Goal: Task Accomplishment & Management: Manage account settings

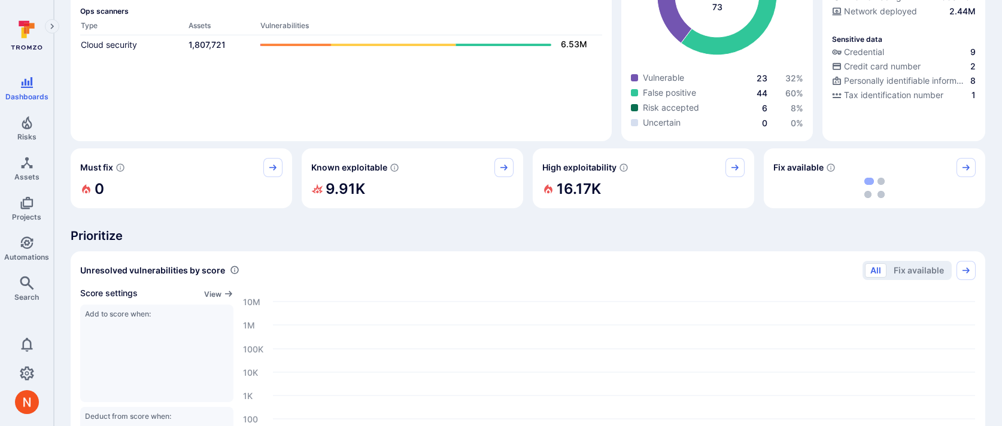
scroll to position [298, 0]
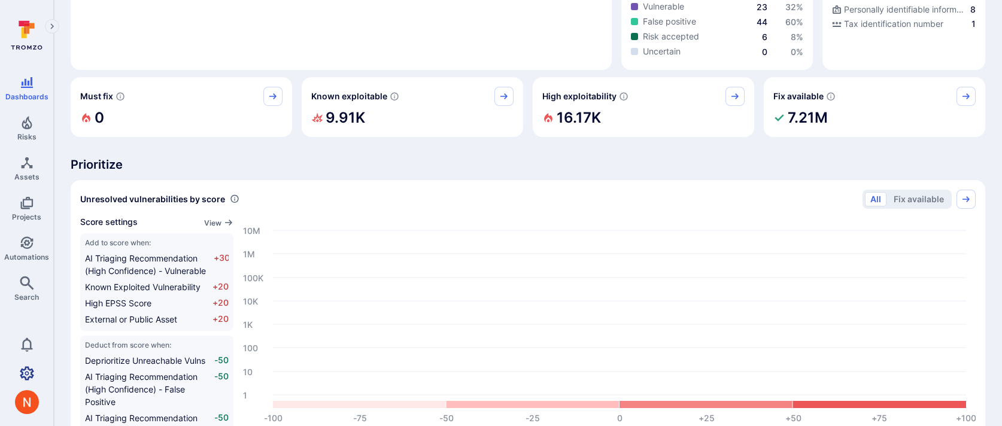
click at [29, 376] on icon "Settings" at bounding box center [27, 373] width 14 height 14
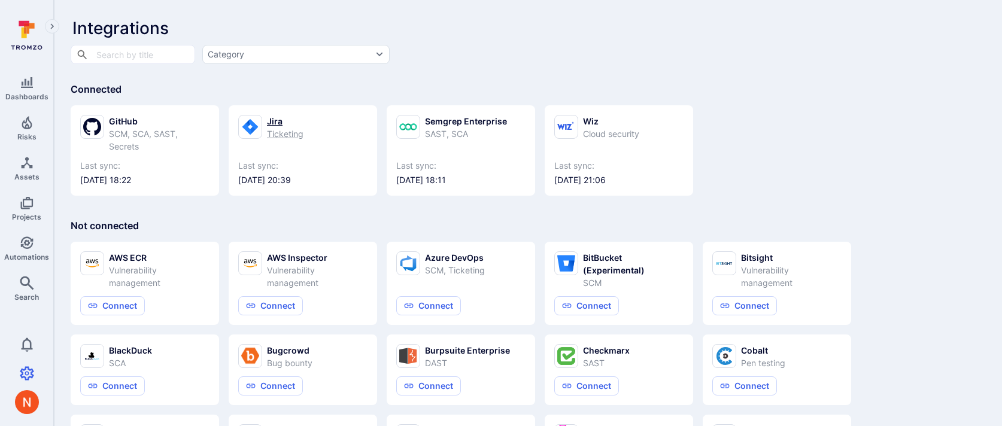
click at [281, 143] on link "Jira Ticketing Last sync: 2025/08/26 at 20:39" at bounding box center [302, 150] width 129 height 71
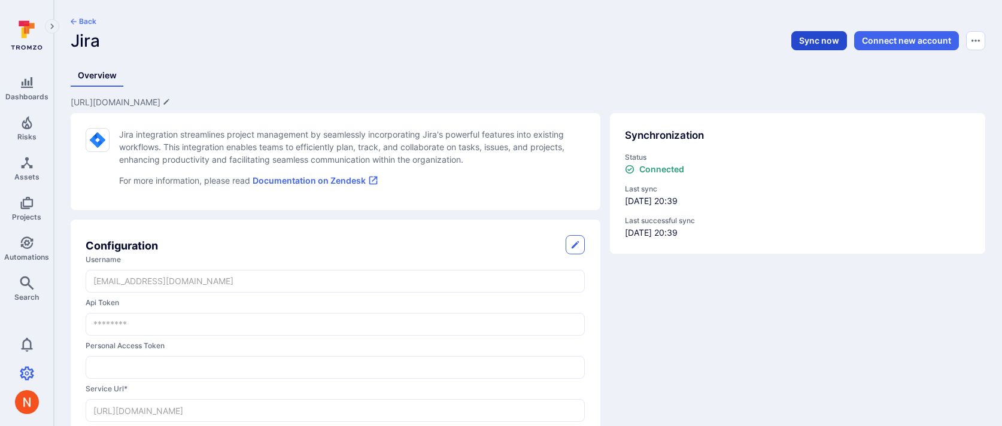
click at [820, 44] on button "Sync now" at bounding box center [820, 40] width 56 height 19
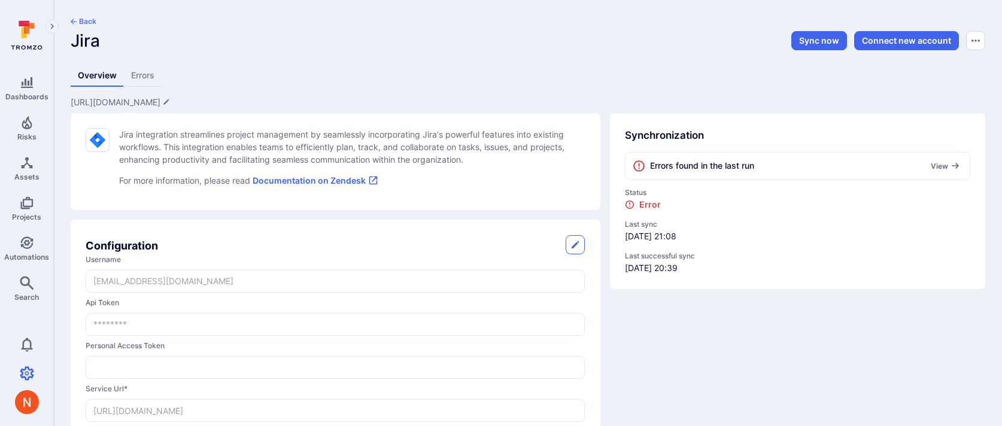
click at [711, 162] on span "Errors found in the last run" at bounding box center [702, 166] width 104 height 13
click at [947, 165] on button "View" at bounding box center [946, 166] width 34 height 9
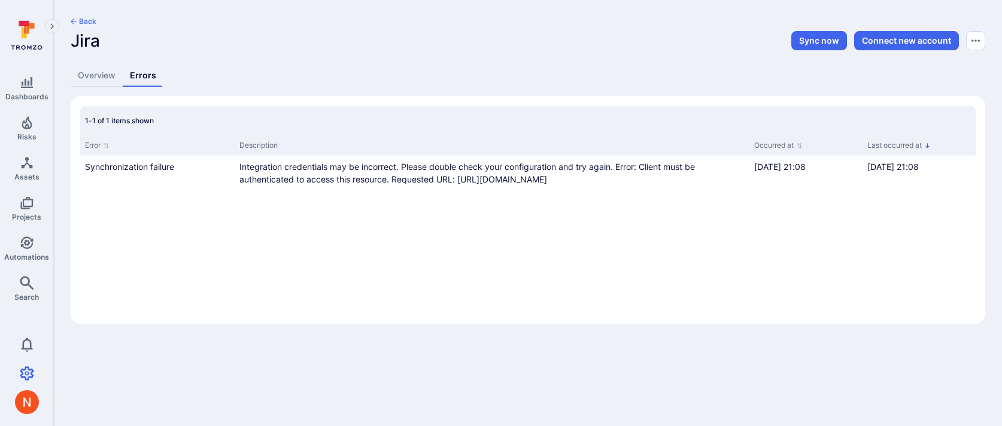
click at [116, 74] on link "Overview" at bounding box center [97, 76] width 52 height 22
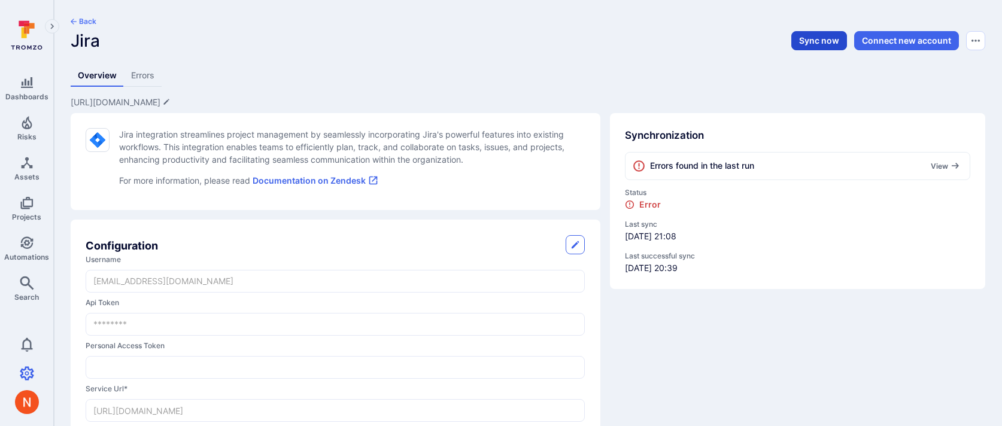
click at [829, 44] on button "Sync now" at bounding box center [820, 40] width 56 height 19
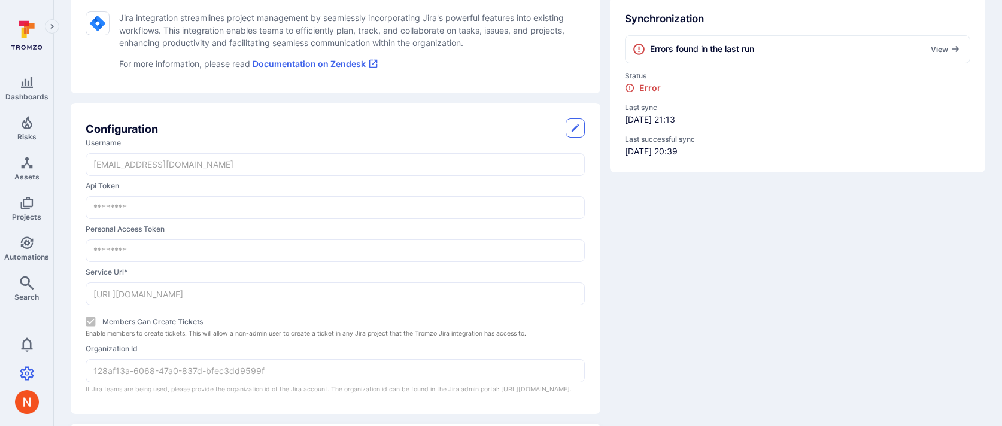
scroll to position [117, 0]
click at [569, 126] on button "button" at bounding box center [575, 127] width 19 height 19
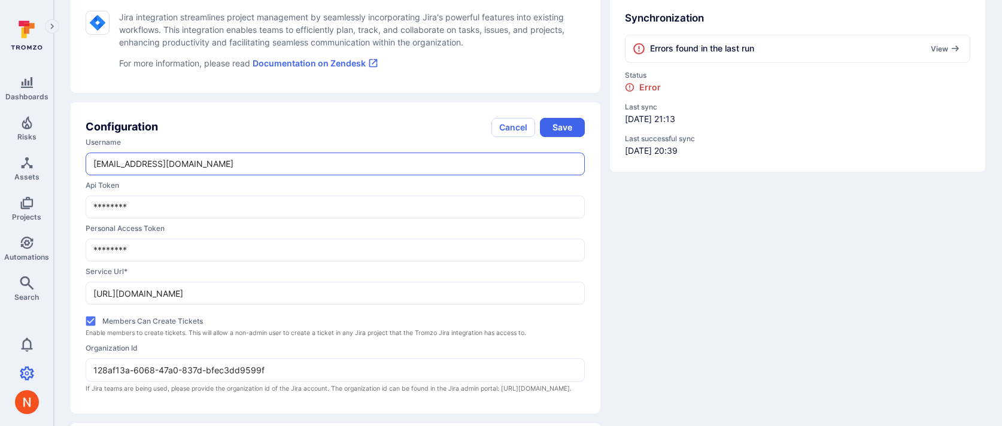
drag, startPoint x: 218, startPoint y: 153, endPoint x: 65, endPoint y: 153, distance: 153.3
click at [65, 153] on div "Jira integration streamlines project management by seamlessly incorporating Jir…" at bounding box center [331, 200] width 540 height 428
click at [95, 153] on input "adehar@gmail.com" at bounding box center [335, 164] width 498 height 22
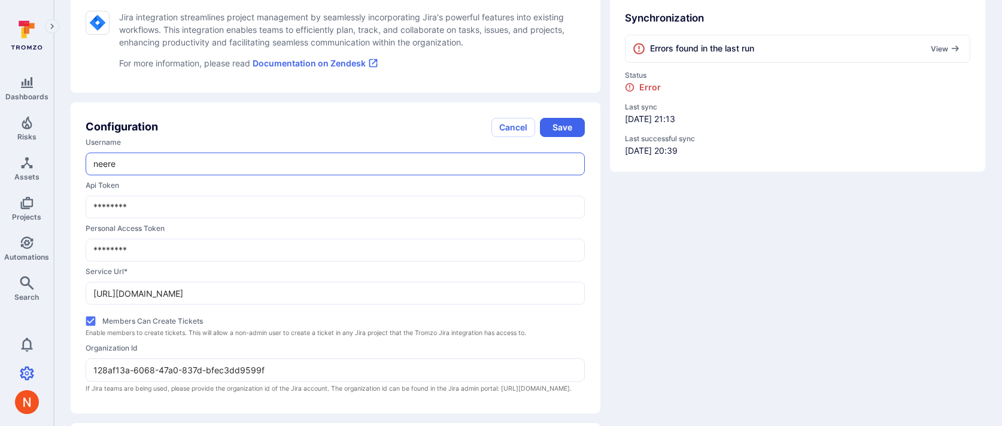
type input "[EMAIL_ADDRESS][DOMAIN_NAME]"
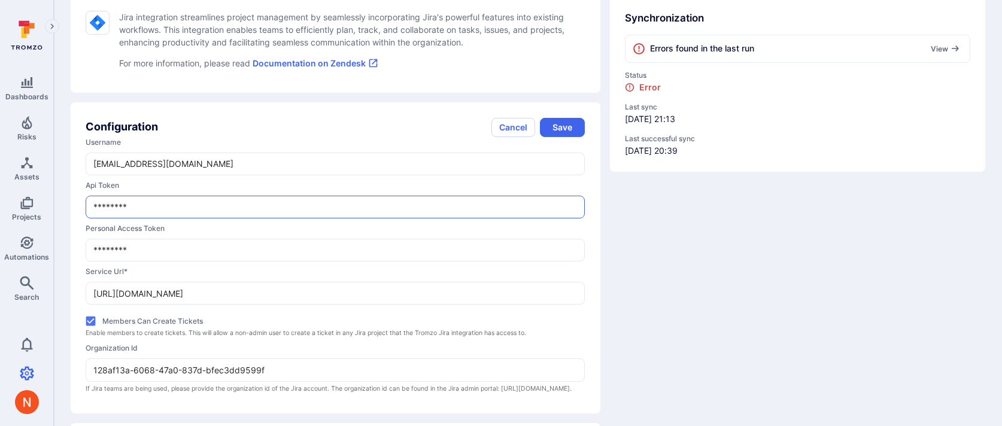
click at [135, 208] on input "********" at bounding box center [335, 207] width 498 height 22
click at [138, 243] on input "********" at bounding box center [335, 251] width 498 height 22
click at [138, 247] on input "********" at bounding box center [335, 251] width 498 height 22
click at [124, 204] on input "api token" at bounding box center [335, 207] width 498 height 22
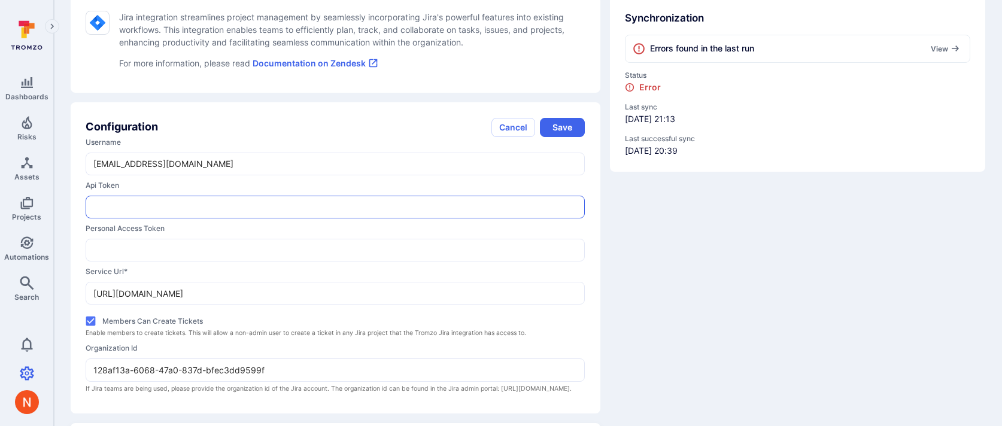
paste input "ATATT3xFfGF0kDRv0r31O-6sKFcvaZ1_W7kncMpM1AtJmn1nCGC6O1ssyDCUkjyHNKBz0SUFC6tXmo5…"
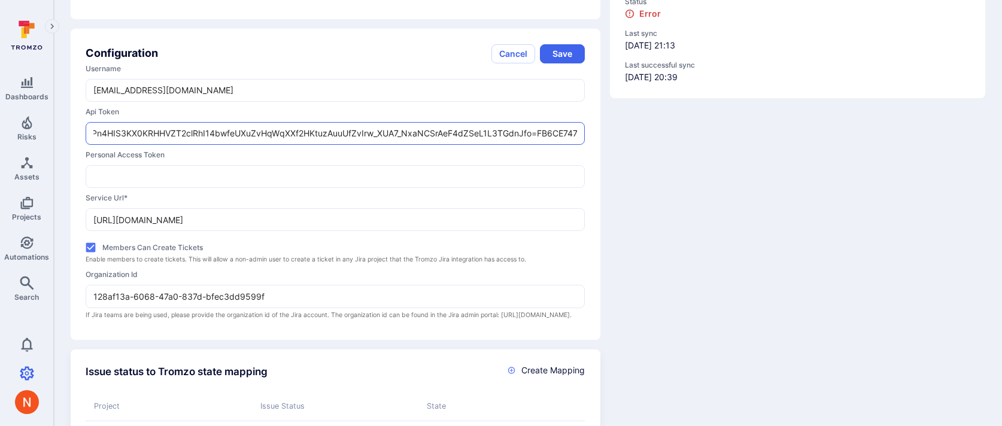
scroll to position [195, 0]
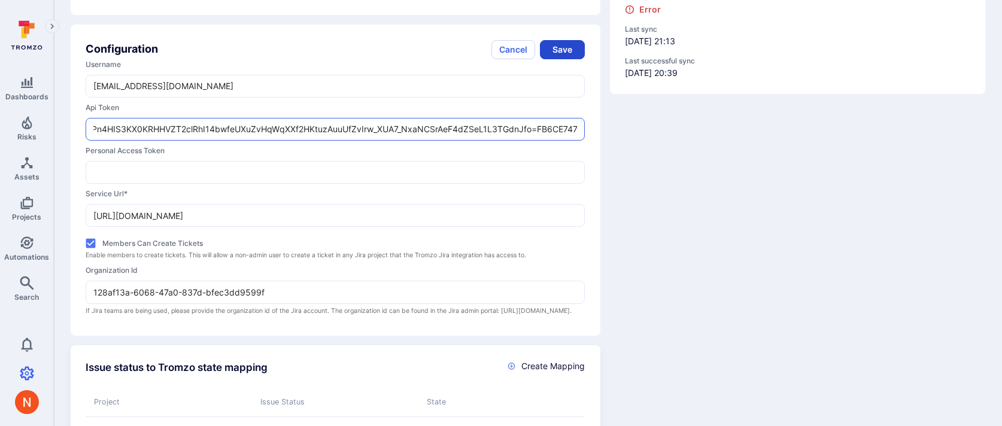
type input "ATATT3xFfGF0kDRv0r31O-6sKFcvaZ1_W7kncMpM1AtJmn1nCGC6O1ssyDCUkjyHNKBz0SUFC6tXmo5…"
click at [570, 49] on button "Save" at bounding box center [562, 49] width 45 height 19
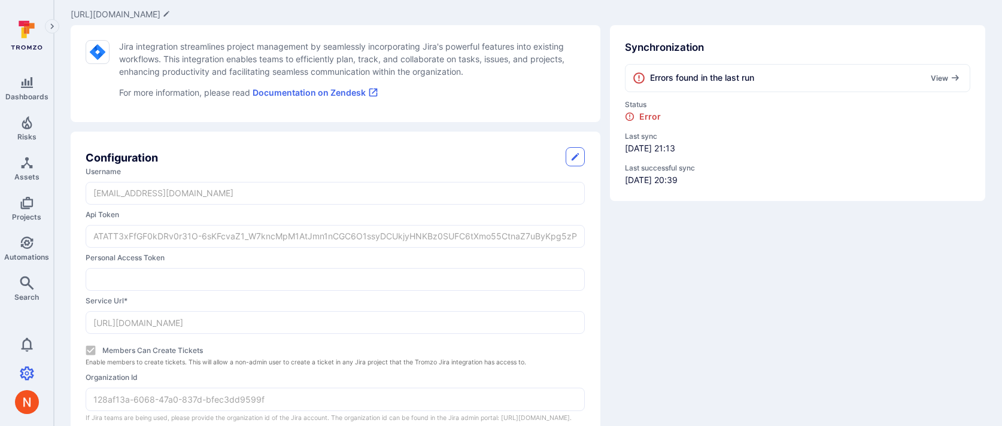
scroll to position [0, 0]
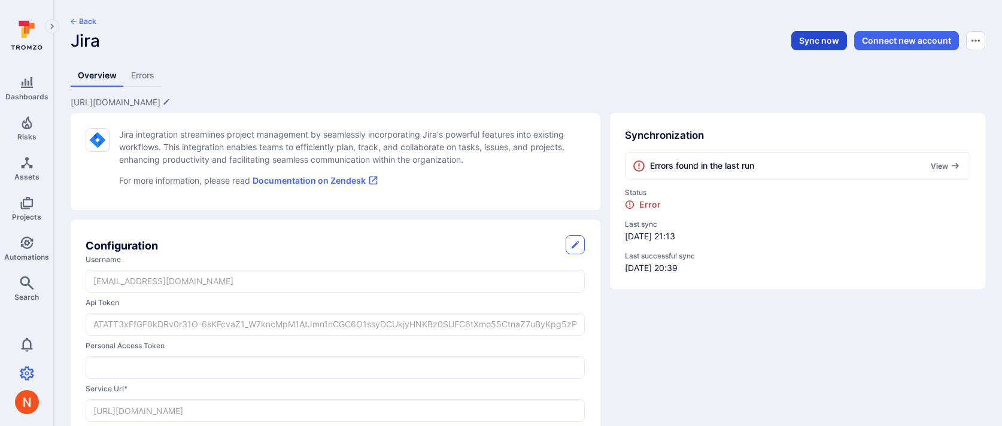
click at [805, 42] on button "Sync now" at bounding box center [820, 40] width 56 height 19
click at [936, 162] on button "View" at bounding box center [946, 166] width 34 height 9
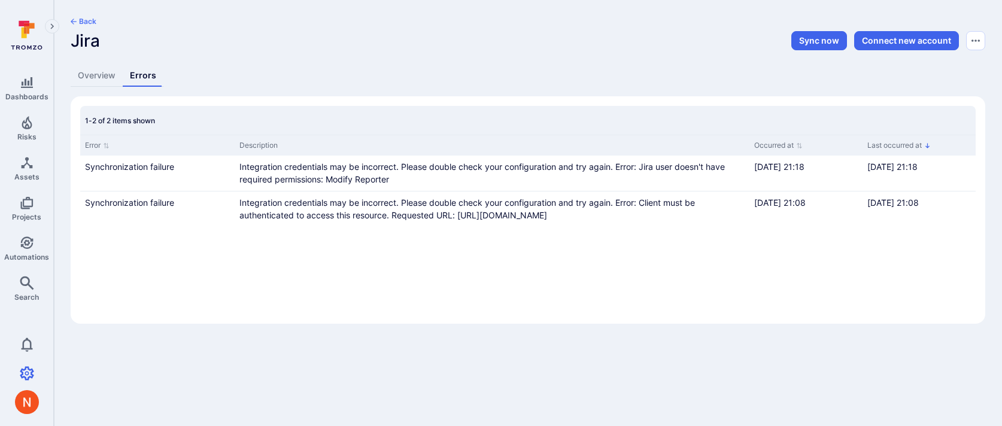
click at [93, 75] on link "Overview" at bounding box center [97, 76] width 52 height 22
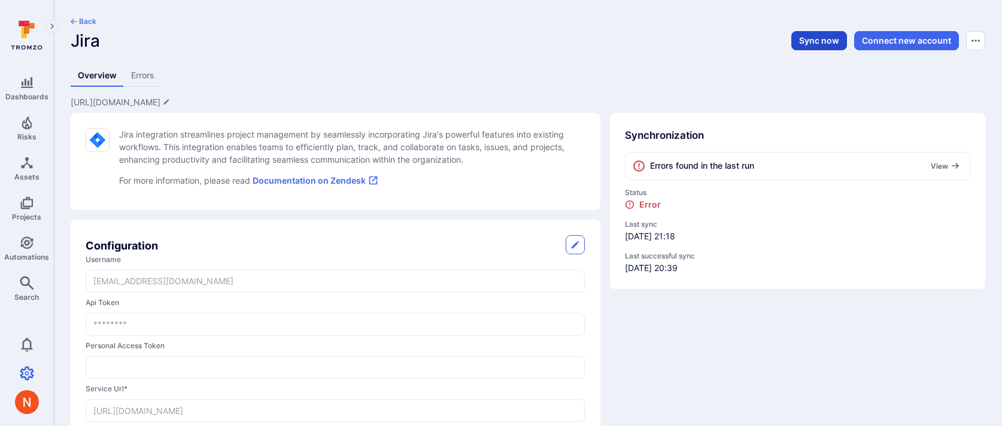
click at [823, 46] on button "Sync now" at bounding box center [820, 40] width 56 height 19
click at [829, 42] on button "Sync now" at bounding box center [820, 40] width 56 height 19
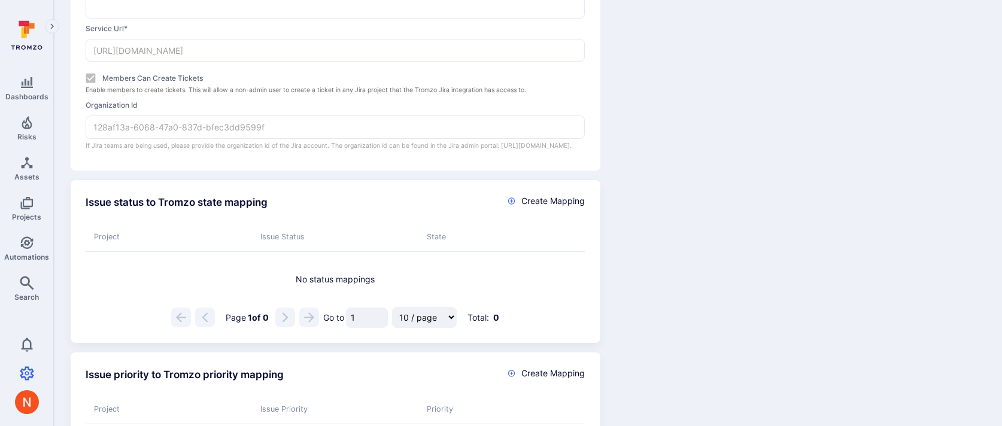
scroll to position [550, 0]
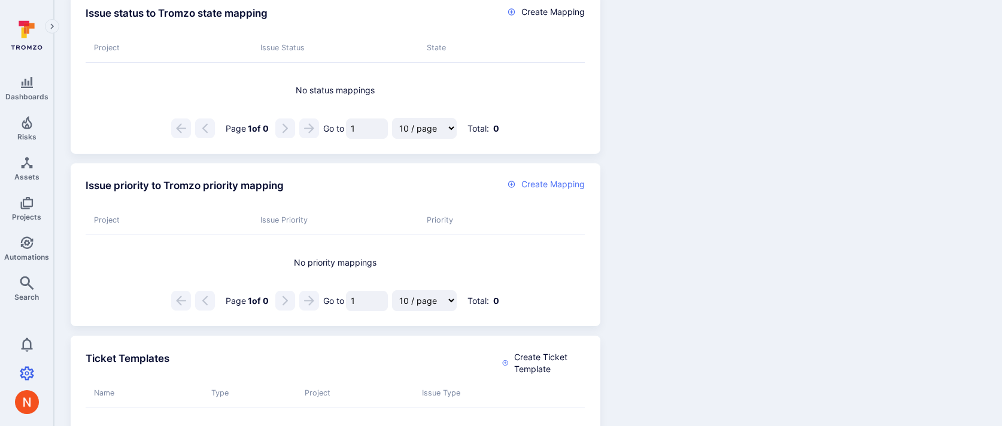
click at [525, 190] on span "Create Mapping" at bounding box center [553, 184] width 63 height 12
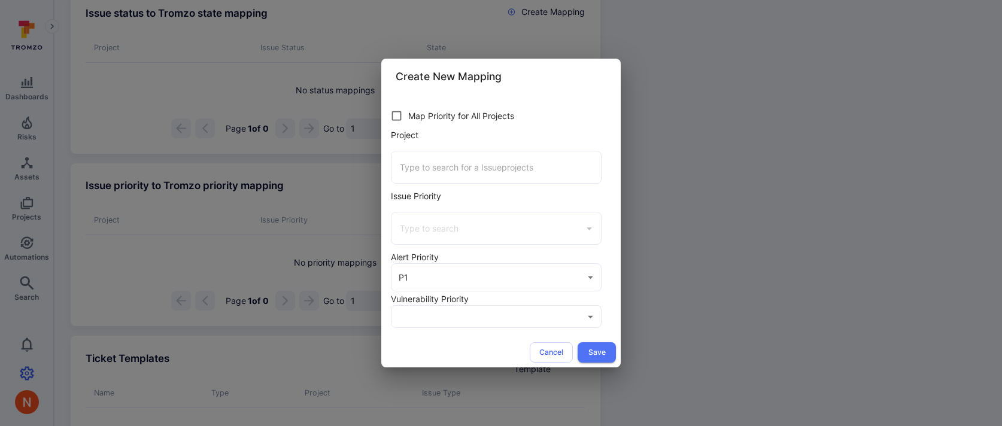
click at [491, 162] on input "Project" at bounding box center [496, 167] width 199 height 21
click at [479, 163] on input "Project" at bounding box center [496, 167] width 199 height 21
type input "a"
type input "n"
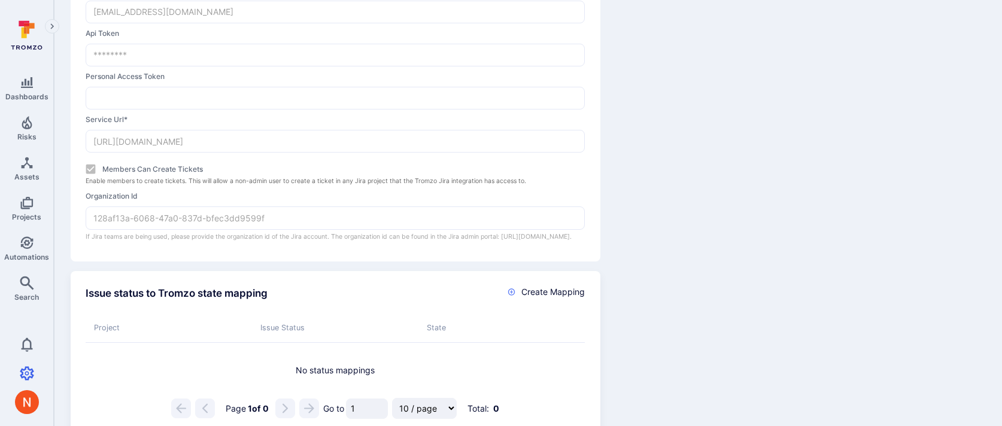
scroll to position [269, 0]
click at [514, 293] on div "Issue status to Tromzo state mapping Create Mapping Project Issue Status State …" at bounding box center [336, 353] width 530 height 163
click at [514, 296] on icon at bounding box center [511, 292] width 7 height 7
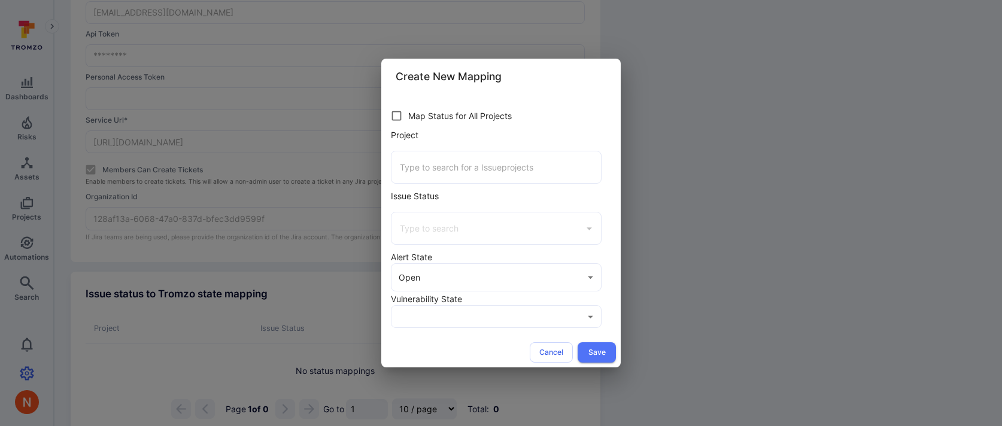
click at [505, 174] on input "Project" at bounding box center [496, 167] width 199 height 21
type input "a"
type input "notion"
click at [553, 351] on button "Cancel" at bounding box center [551, 353] width 43 height 20
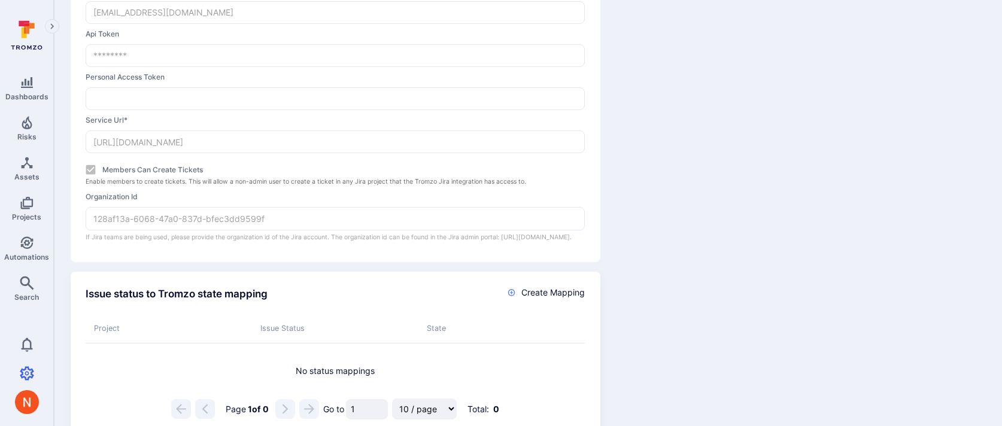
click at [642, 181] on div "Synchronization Status Connected Last sync 2025/08/26 at 21:24 Last successful …" at bounding box center [793, 49] width 385 height 428
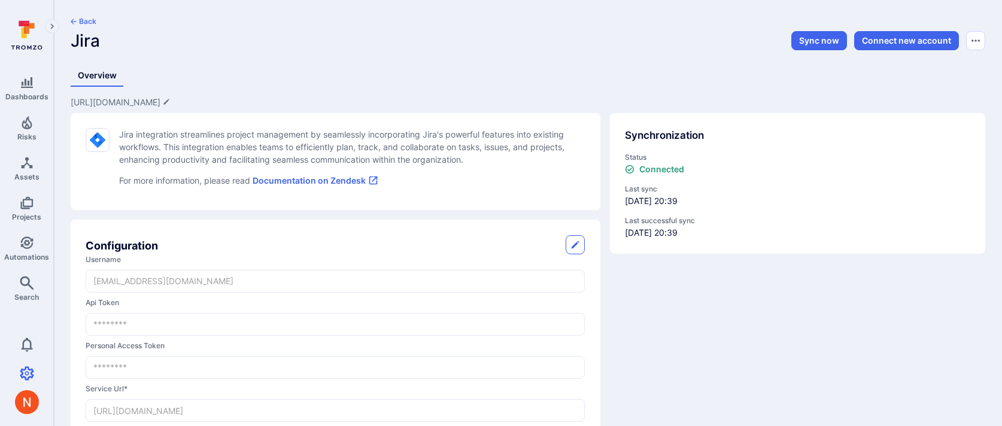
scroll to position [514, 0]
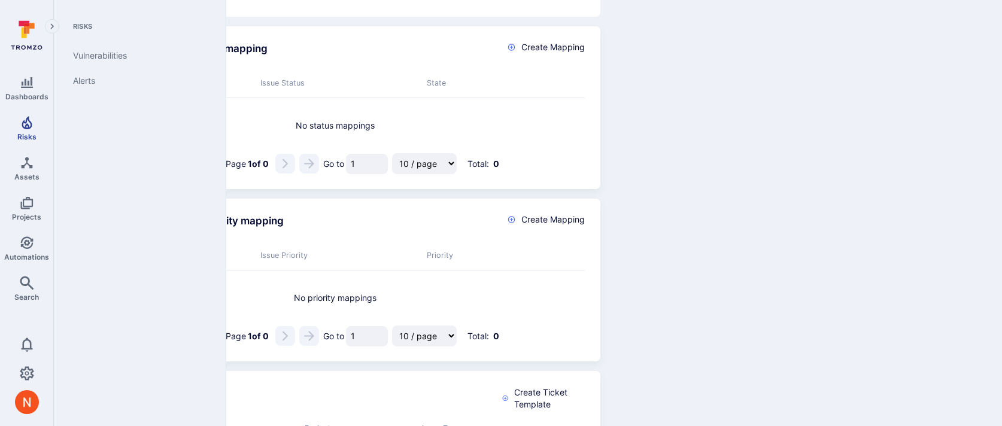
click at [35, 127] on link "Risks" at bounding box center [26, 128] width 53 height 35
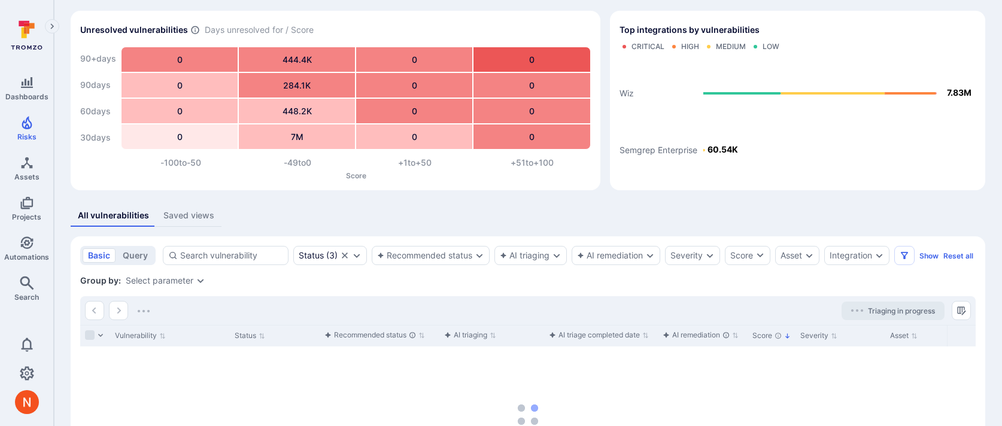
scroll to position [182, 0]
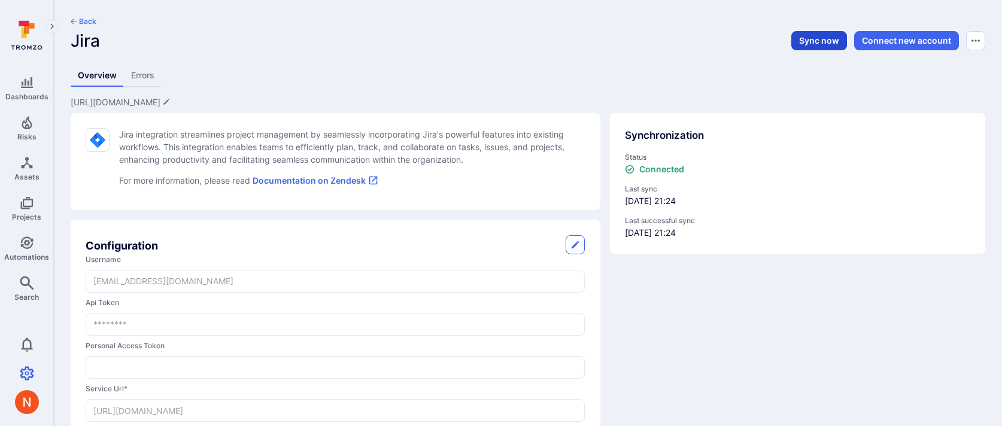
click at [822, 41] on button "Sync now" at bounding box center [820, 40] width 56 height 19
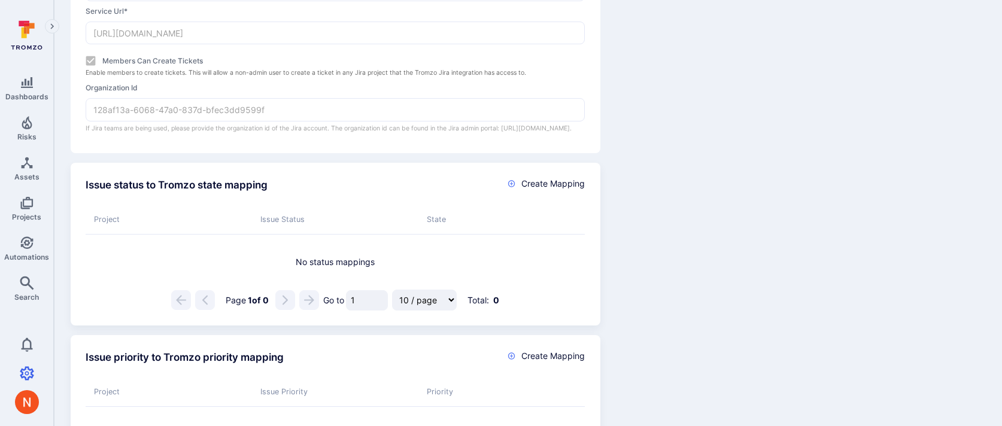
scroll to position [374, 0]
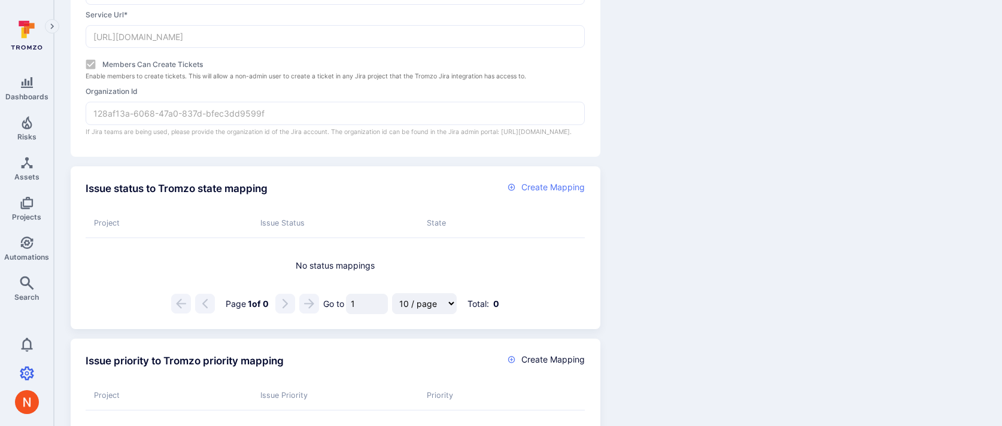
click at [523, 193] on span "Create Mapping" at bounding box center [553, 187] width 63 height 12
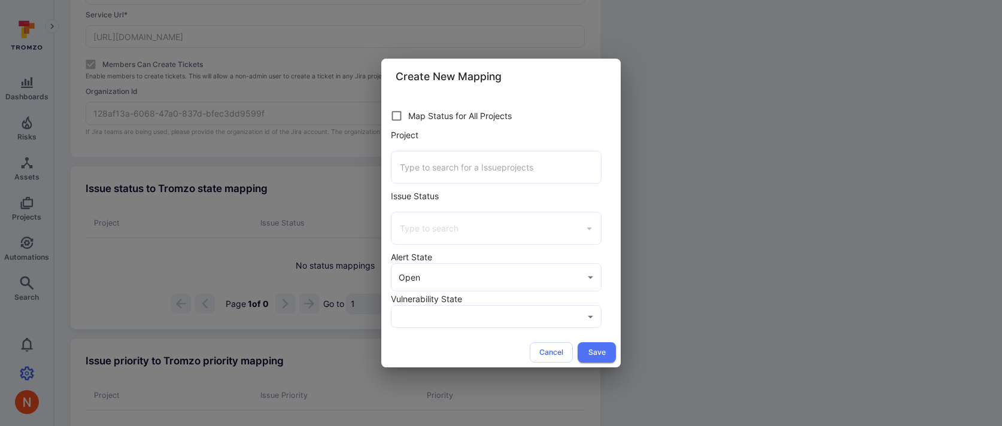
click at [471, 166] on input "Project" at bounding box center [496, 167] width 199 height 21
click at [456, 165] on input "Project" at bounding box center [496, 167] width 199 height 21
click at [490, 176] on input "Project" at bounding box center [496, 167] width 199 height 21
click at [457, 205] on li "NotionPoV" at bounding box center [497, 199] width 210 height 20
type input "NotionPoV"
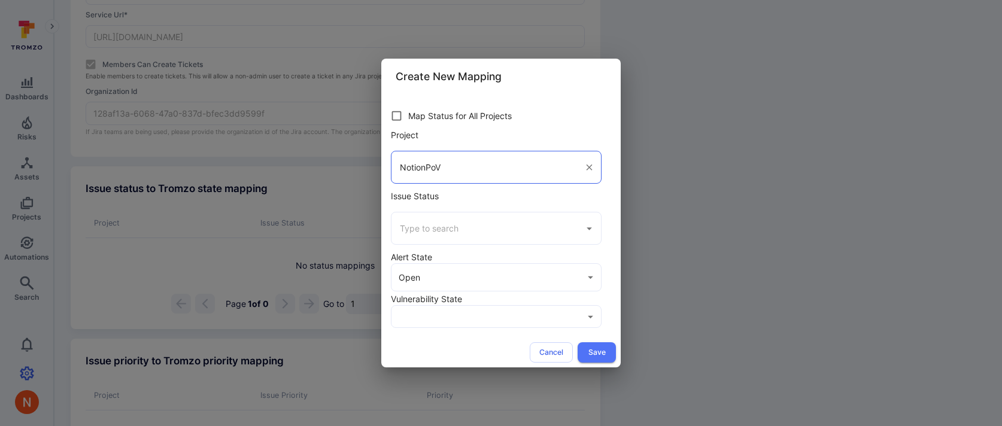
click at [450, 225] on input "Issue Status" at bounding box center [487, 228] width 181 height 21
click at [679, 219] on div "Create New Mapping Map Status for All Projects Project NotionPoV ​ Issue Status…" at bounding box center [501, 213] width 1002 height 426
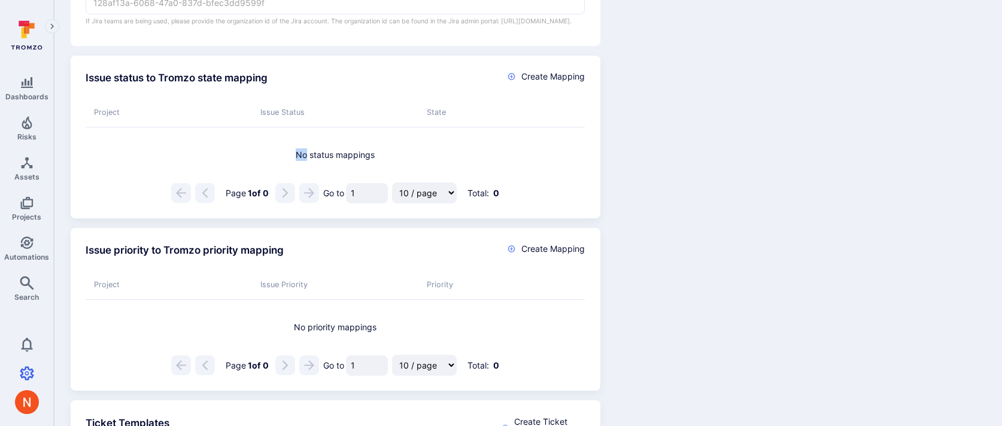
scroll to position [487, 0]
click at [536, 81] on span "Create Mapping" at bounding box center [553, 75] width 63 height 12
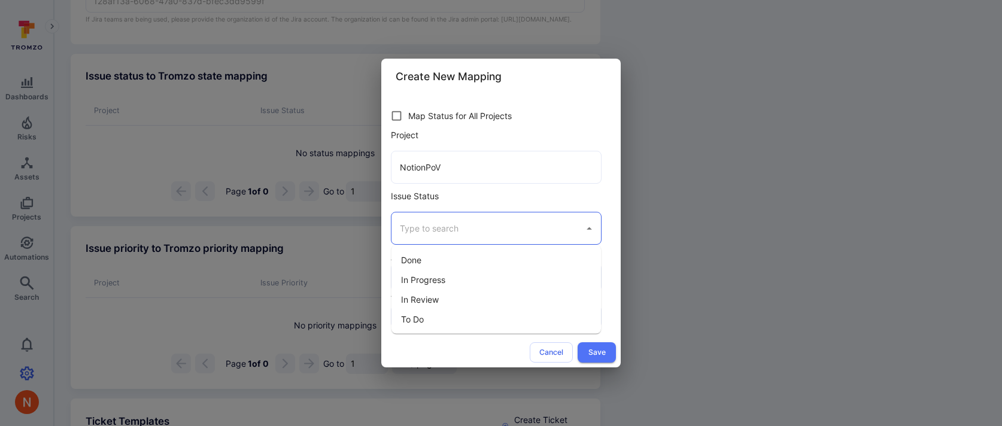
click at [428, 226] on input "Issue Status" at bounding box center [487, 228] width 181 height 21
click at [617, 186] on div "Map Status for All Projects Project NotionPoV ​ Issue Status ​ Alert State Open…" at bounding box center [501, 216] width 240 height 243
click at [646, 186] on div "Create New Mapping Map Status for All Projects Project NotionPoV ​ Issue Status…" at bounding box center [501, 213] width 1002 height 426
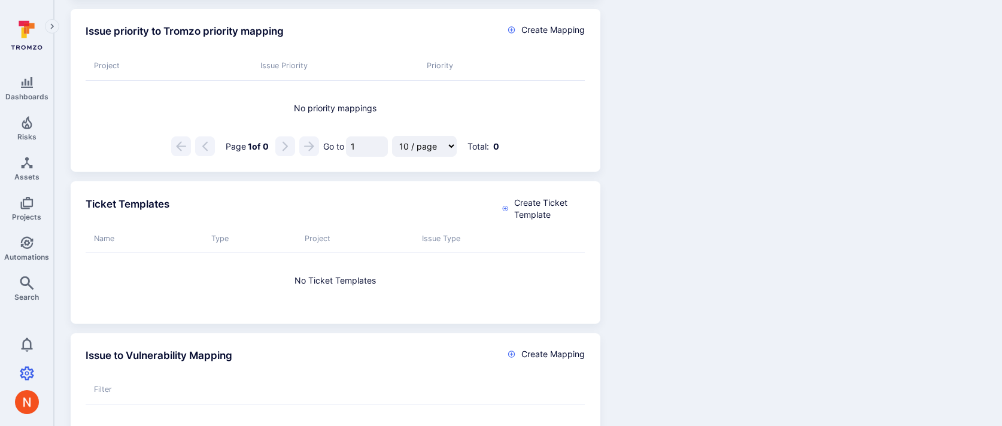
scroll to position [720, 0]
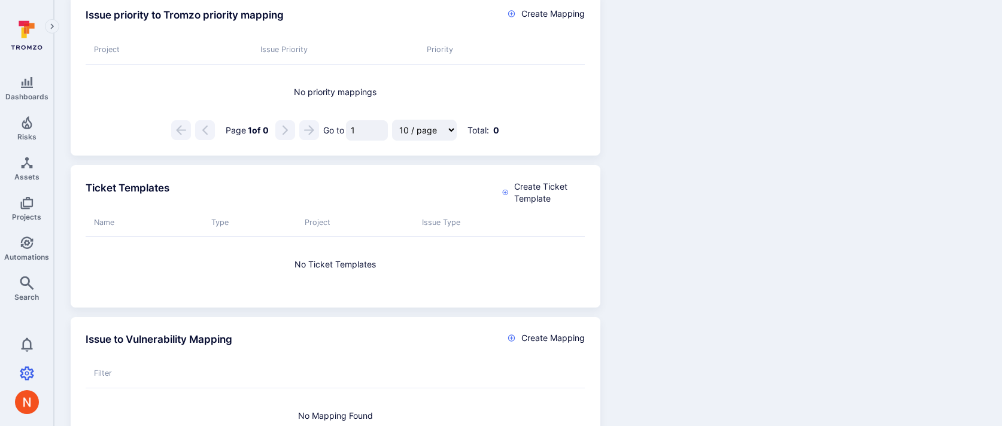
click at [525, 217] on div "Name Type Project Issue Type No Ticket Templates" at bounding box center [335, 249] width 499 height 88
click at [526, 205] on span "Create Ticket Template" at bounding box center [549, 193] width 71 height 24
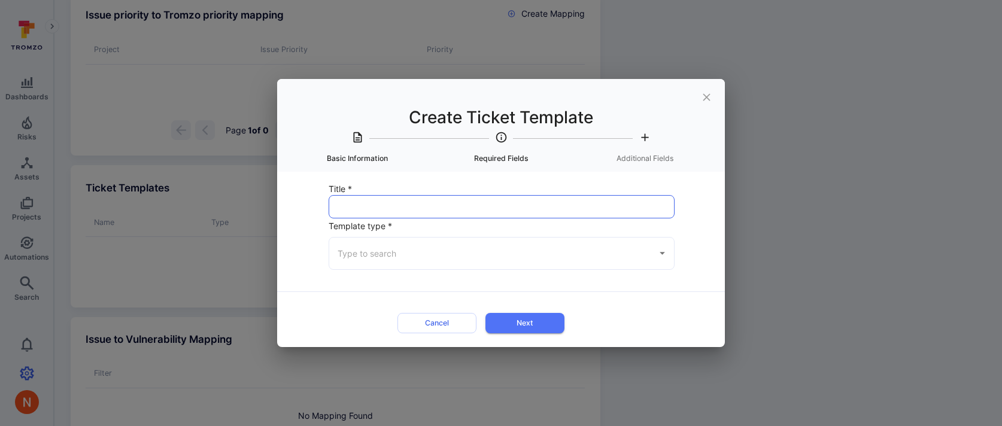
click at [441, 211] on input "Title *" at bounding box center [501, 207] width 345 height 22
type input "a"
click at [587, 258] on input "Template type *" at bounding box center [493, 253] width 316 height 21
click at [437, 297] on li "Vulnerability" at bounding box center [501, 305] width 345 height 20
type input "Vulnerability"
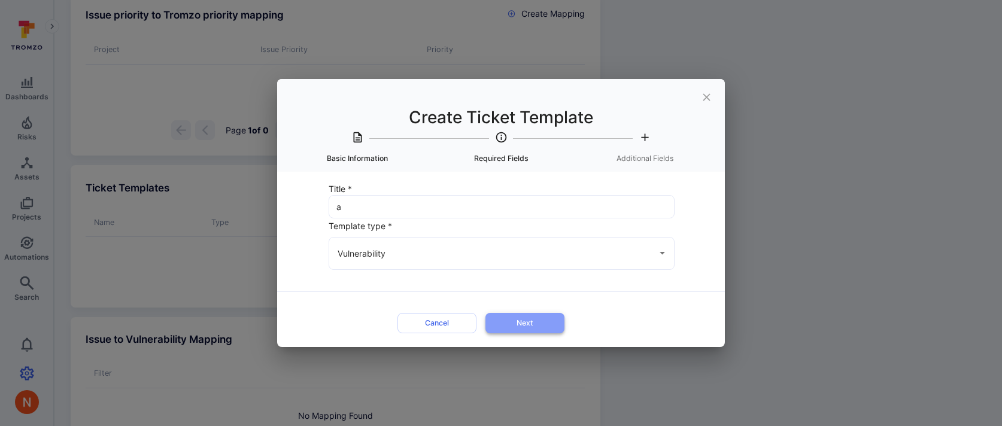
click at [500, 321] on button "Next" at bounding box center [525, 323] width 79 height 20
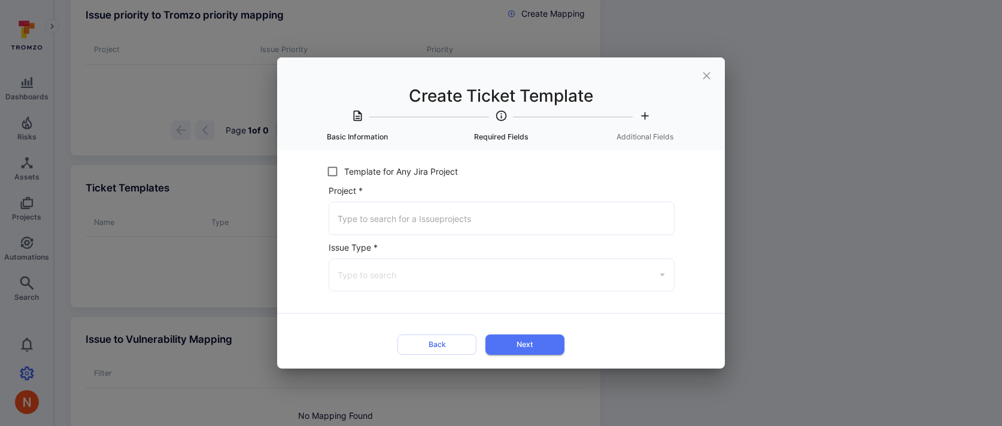
click at [399, 204] on div "​" at bounding box center [502, 218] width 346 height 33
click at [387, 250] on span "NotionPoV ([DOMAIN_NAME])" at bounding box center [397, 250] width 117 height 13
type input "NotionPoV ([DOMAIN_NAME])"
click at [398, 280] on input "Issue Type *" at bounding box center [493, 275] width 316 height 21
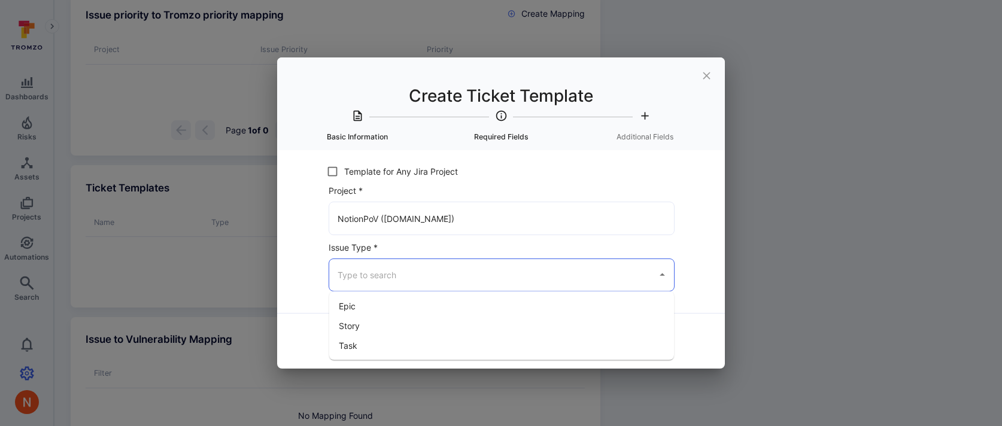
click at [384, 340] on li "Task" at bounding box center [501, 346] width 345 height 20
type input "Task"
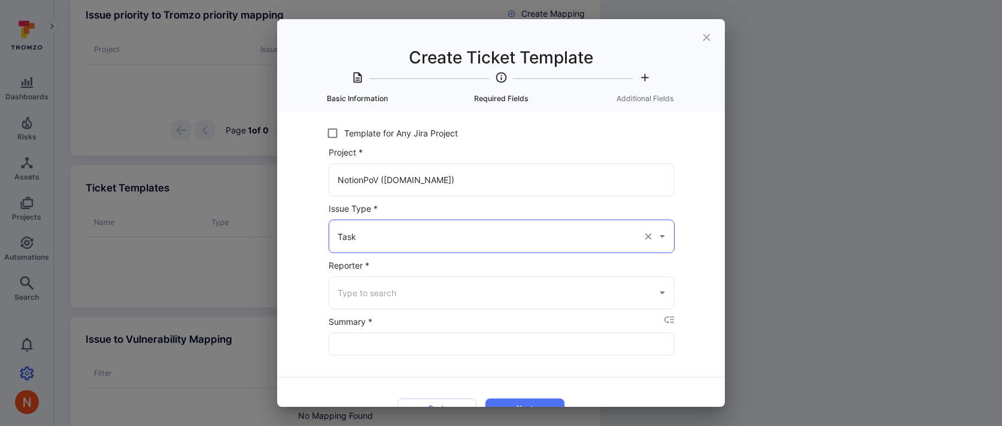
scroll to position [26, 0]
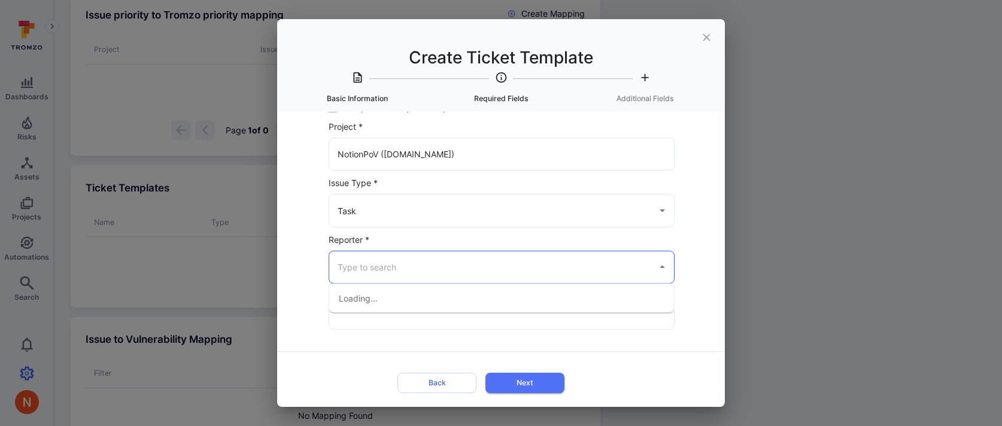
click at [405, 271] on input "Reporter *" at bounding box center [493, 267] width 316 height 21
click at [704, 44] on button "close" at bounding box center [706, 37] width 27 height 27
